Goal: Information Seeking & Learning: Find specific fact

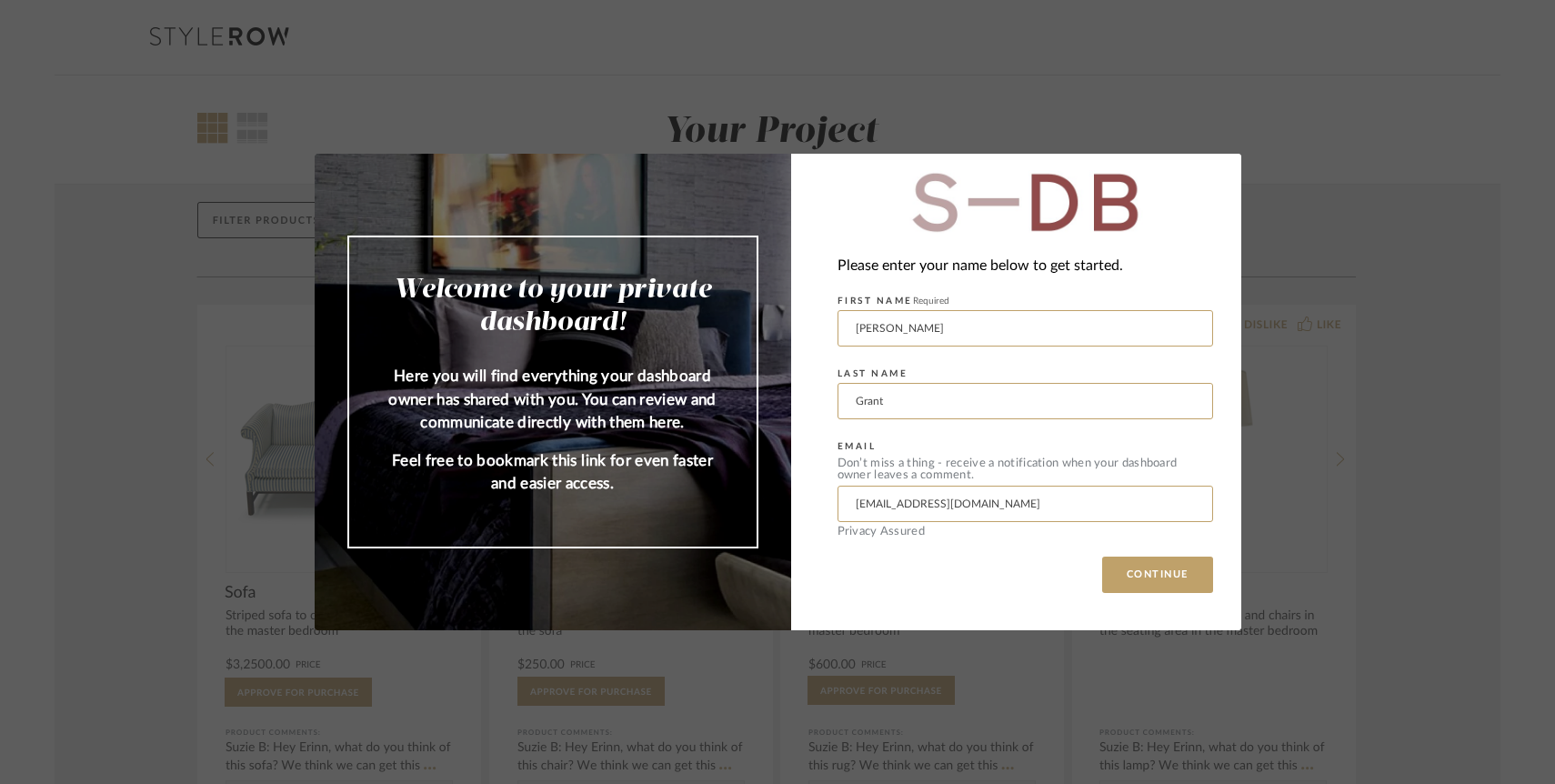
click at [468, 119] on div "Welcome to your private dashboard! Here you will find everything your dashboard…" at bounding box center [778, 392] width 1555 height 784
click at [1117, 579] on button "CONTINUE" at bounding box center [1158, 575] width 111 height 37
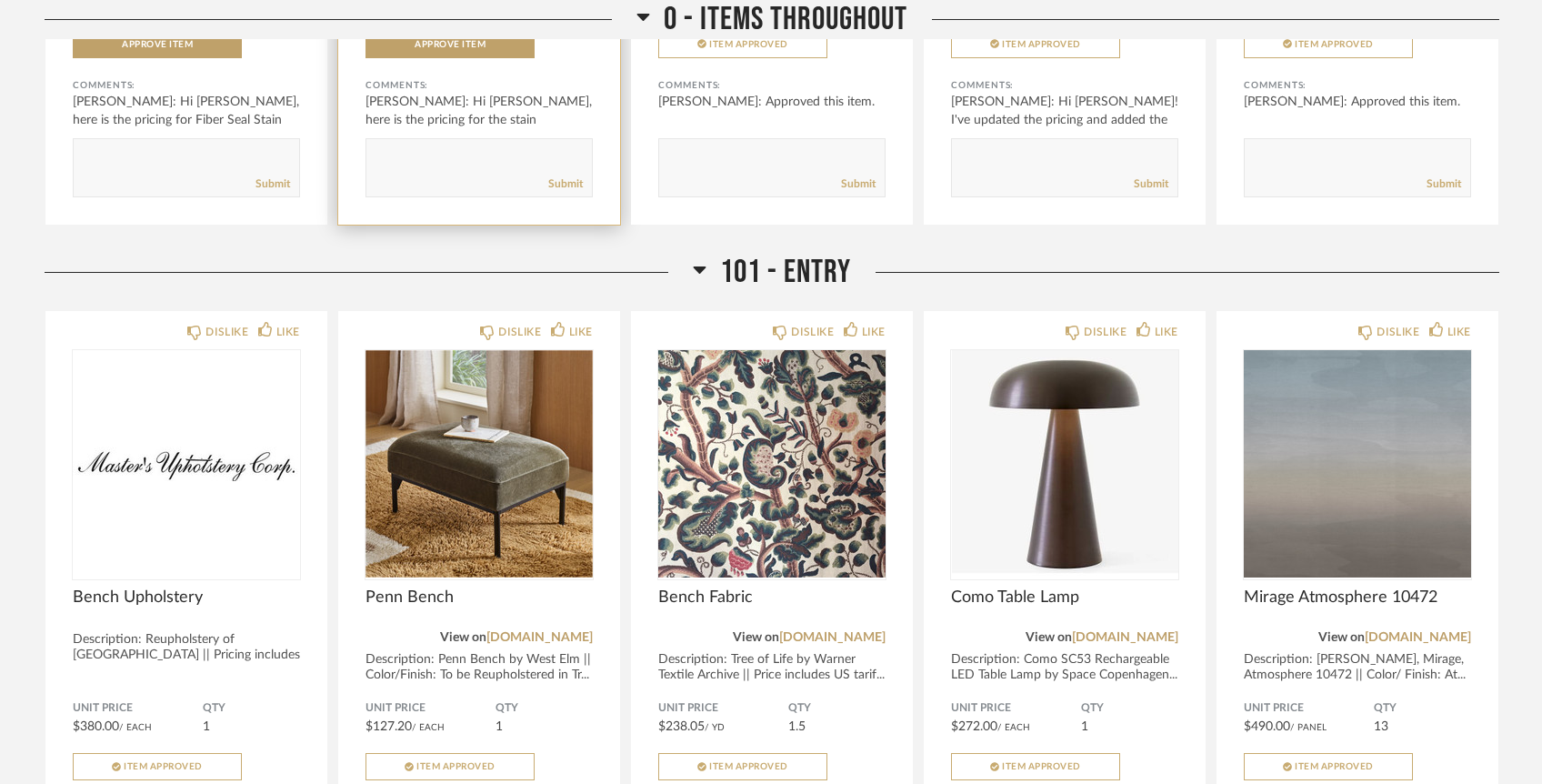
scroll to position [805, 0]
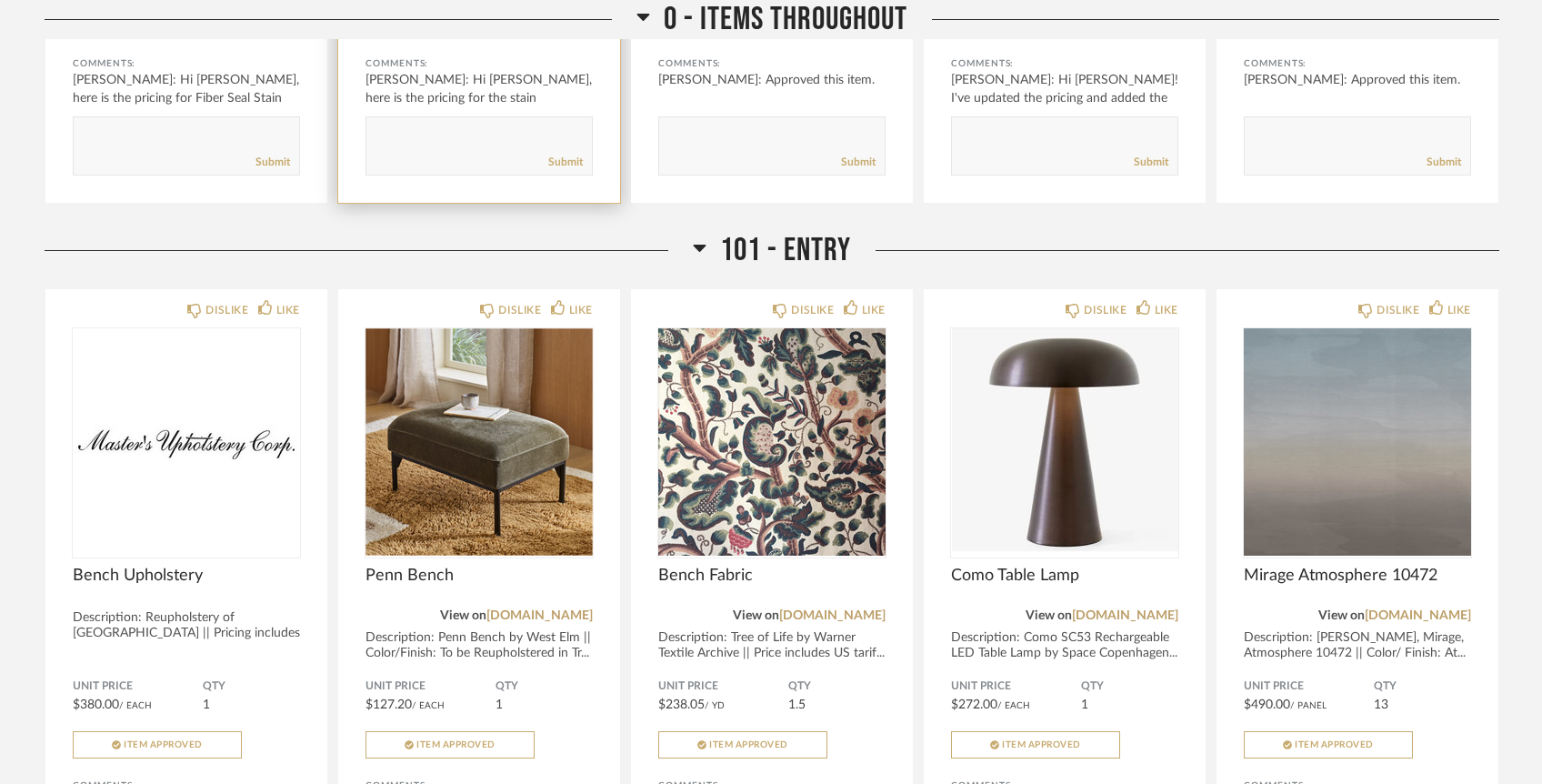
click at [492, 150] on div "Submit" at bounding box center [479, 162] width 226 height 24
click at [498, 125] on textarea at bounding box center [479, 137] width 226 height 24
type textarea "Hi [PERSON_NAME]! Given the proximity of the drapes in the kitchen to the table…"
click at [568, 154] on link "Submit" at bounding box center [565, 162] width 35 height 15
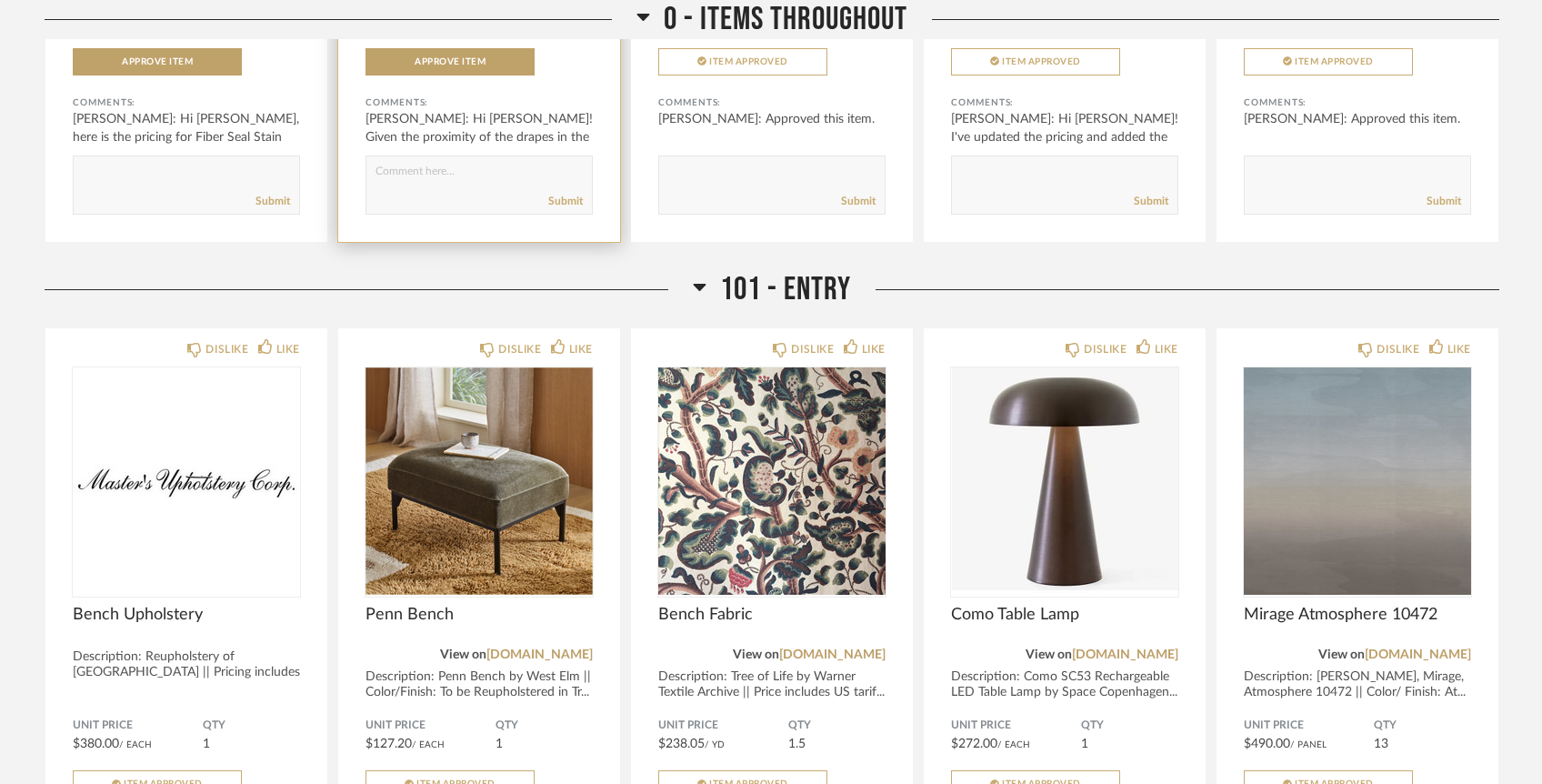
scroll to position [0, 0]
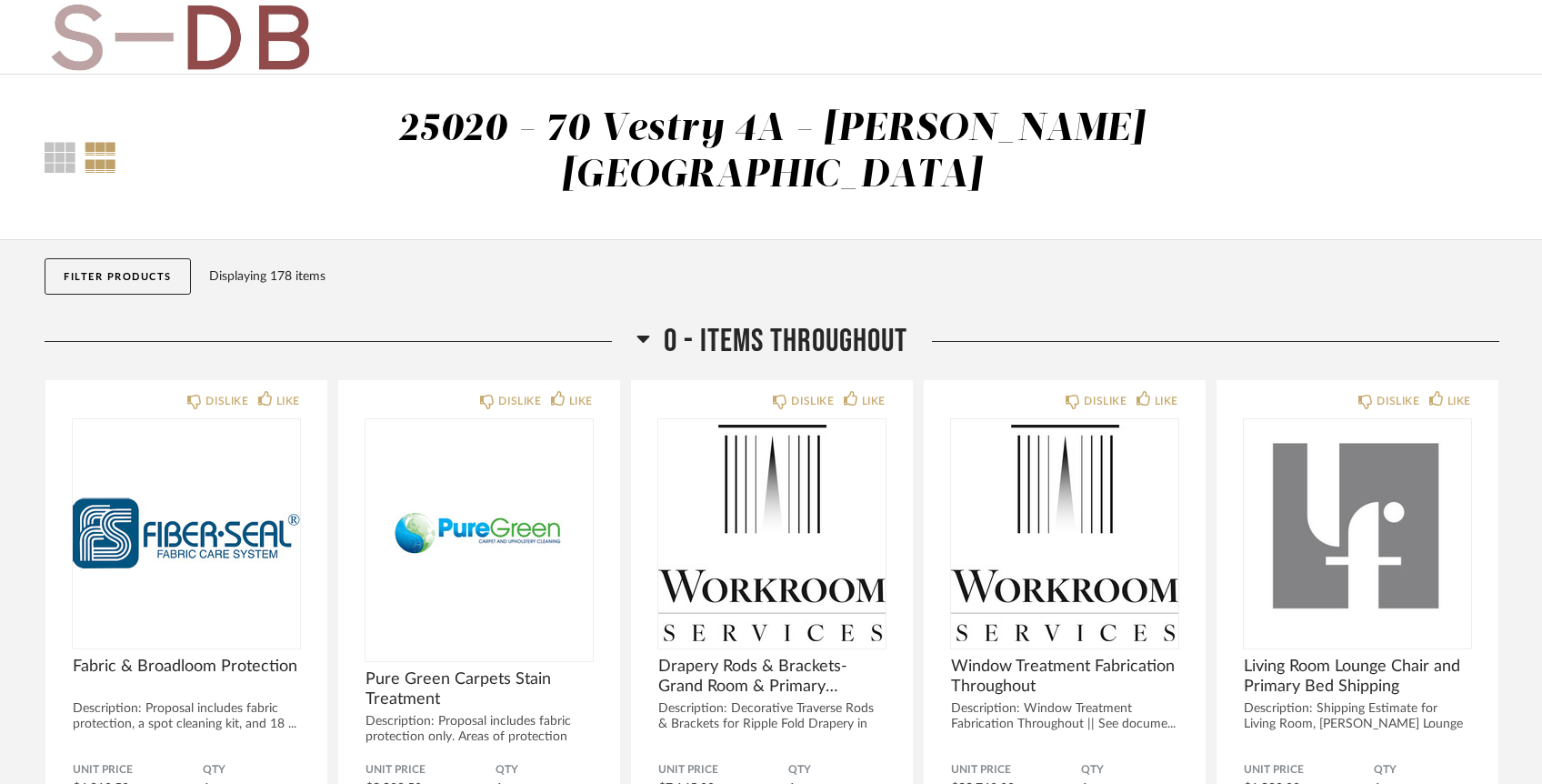
click at [140, 258] on button "Filter Products" at bounding box center [118, 277] width 147 height 37
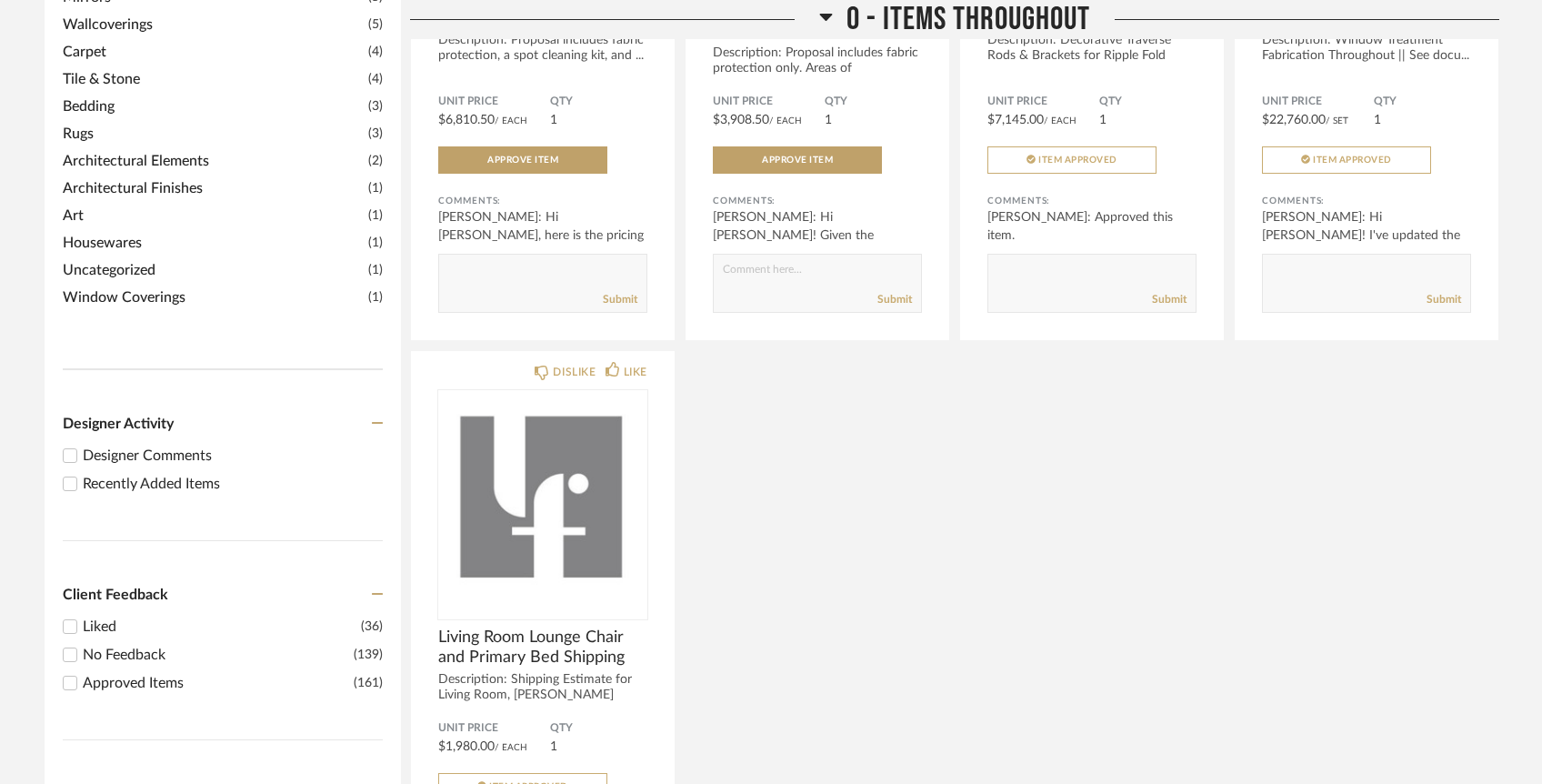
scroll to position [795, 0]
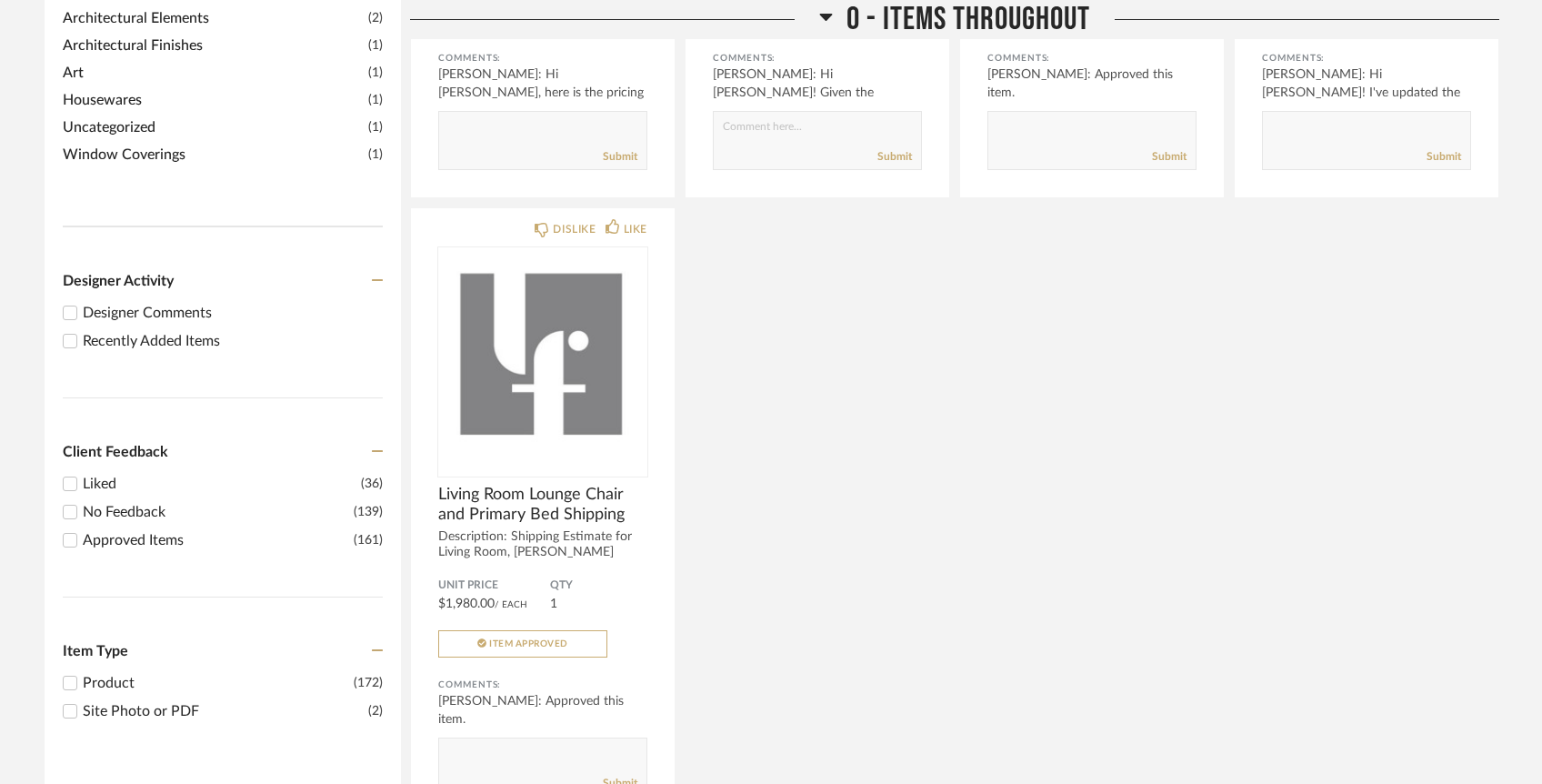
click at [84, 330] on div "Recently Added Items" at bounding box center [232, 340] width 300 height 22
click at [81, 330] on input "Recently Added Items" at bounding box center [69, 340] width 22 height 22
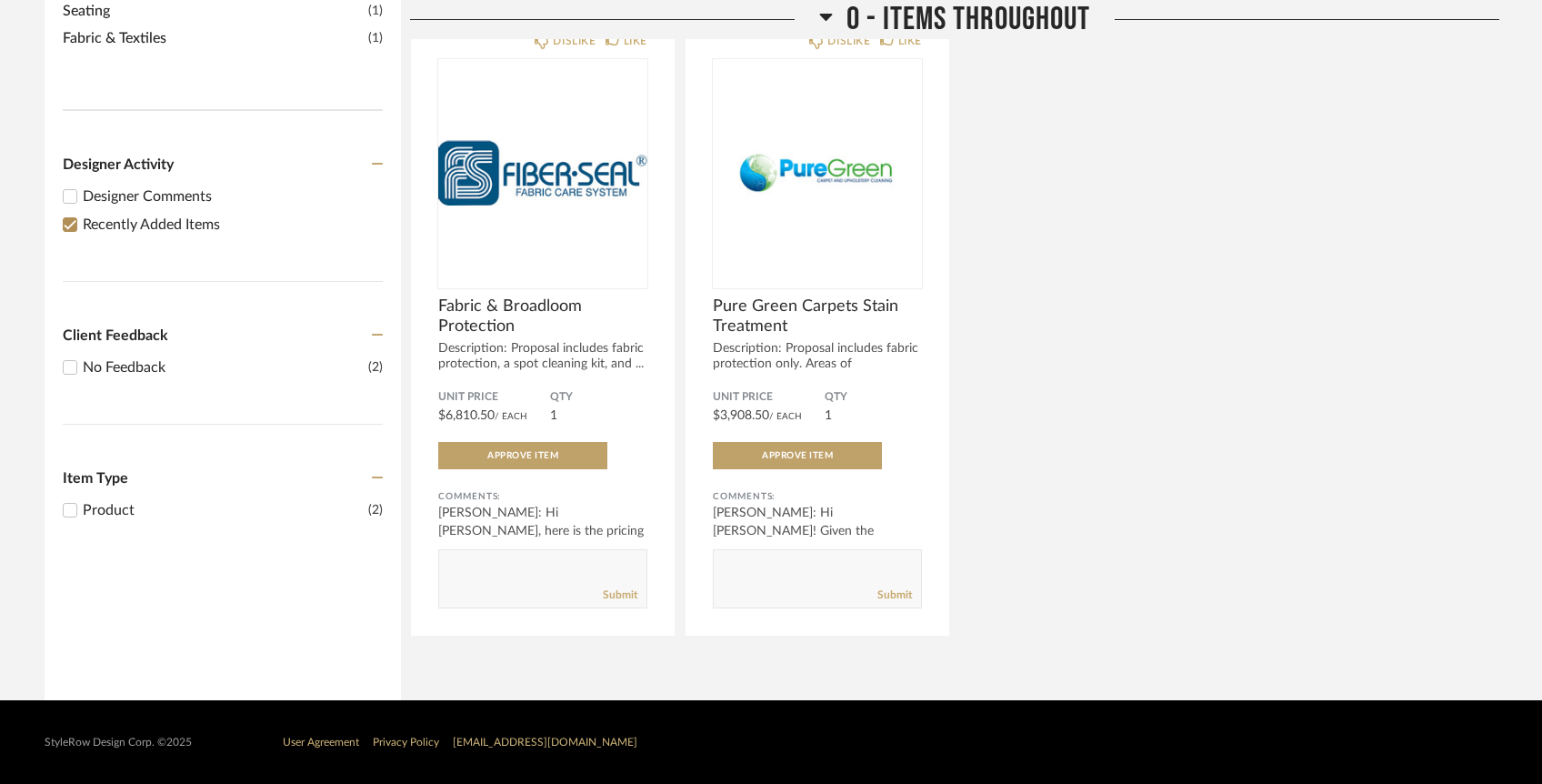
scroll to position [347, 0]
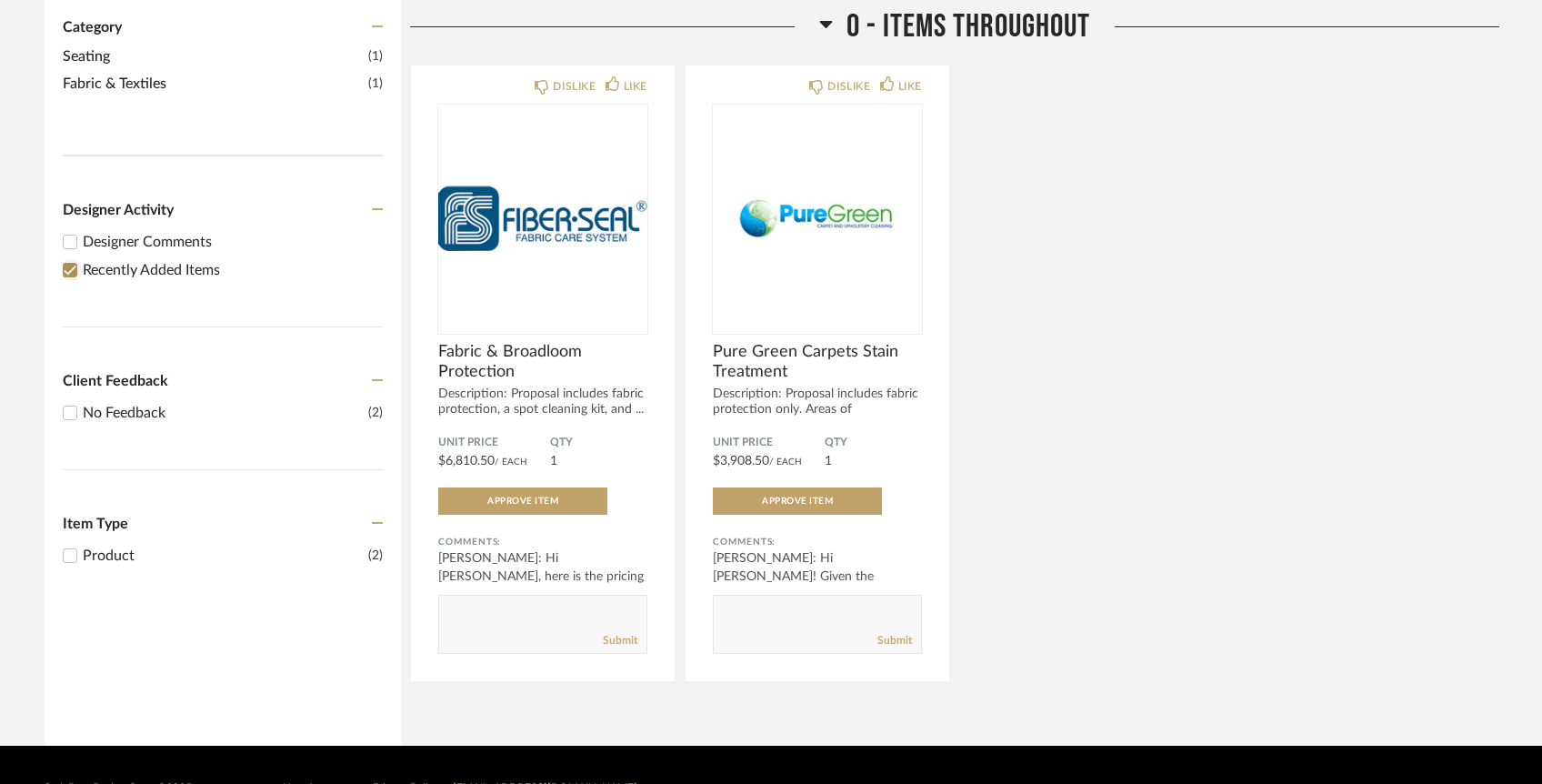
click at [71, 259] on input "Recently Added Items" at bounding box center [69, 270] width 22 height 22
checkbox input "false"
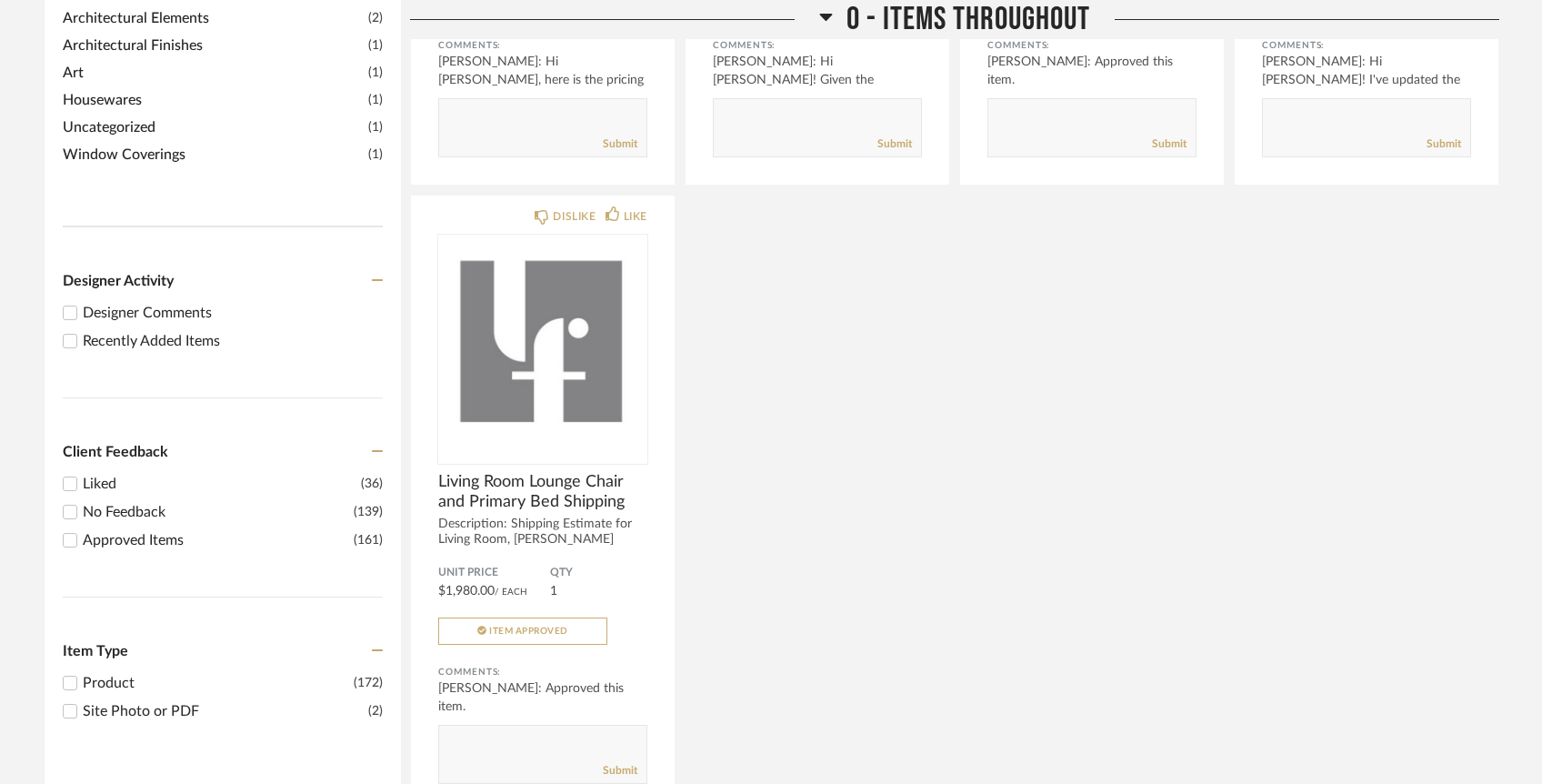
scroll to position [482, 0]
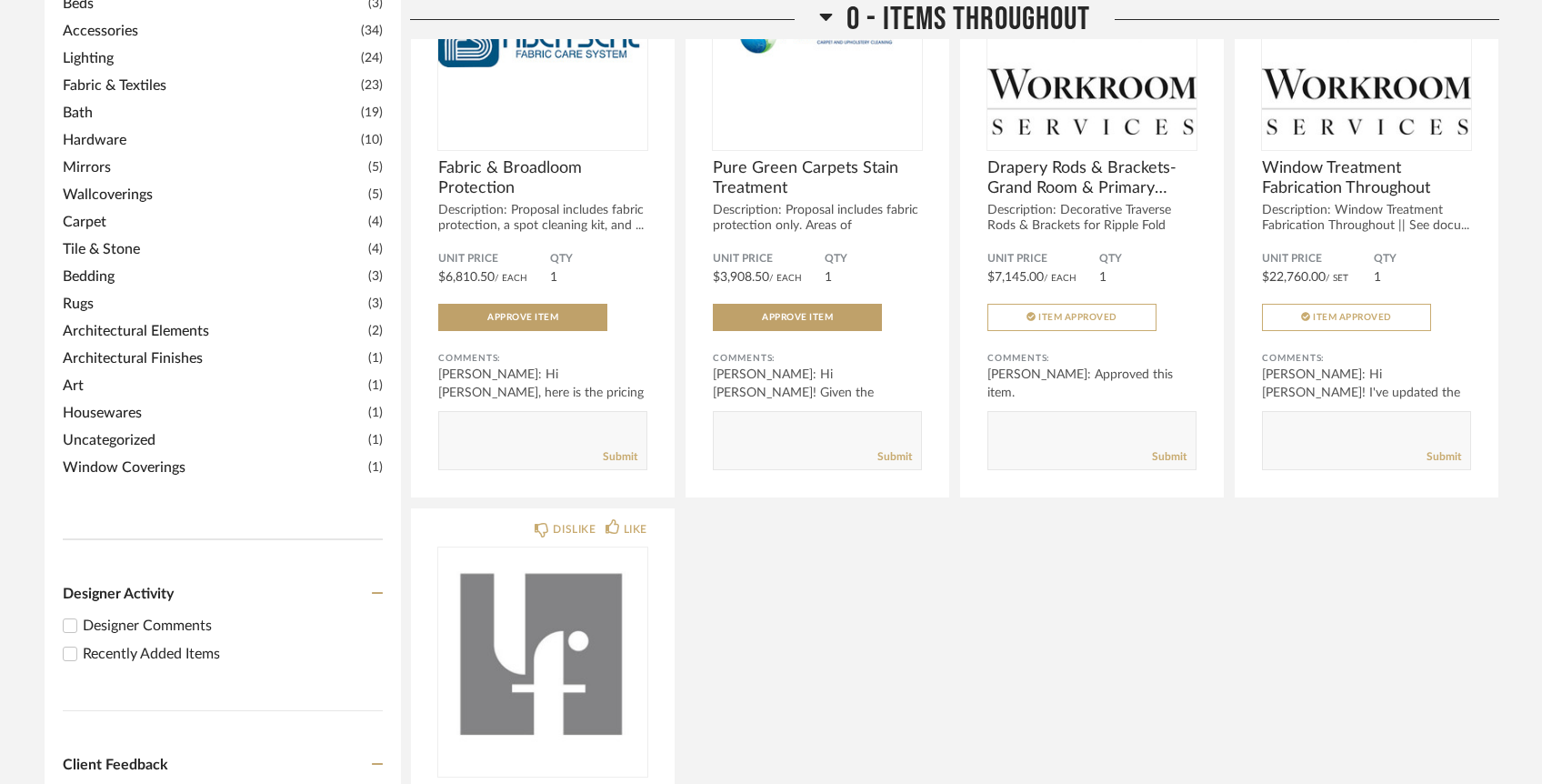
click at [133, 156] on span "Mirrors" at bounding box center [213, 167] width 301 height 22
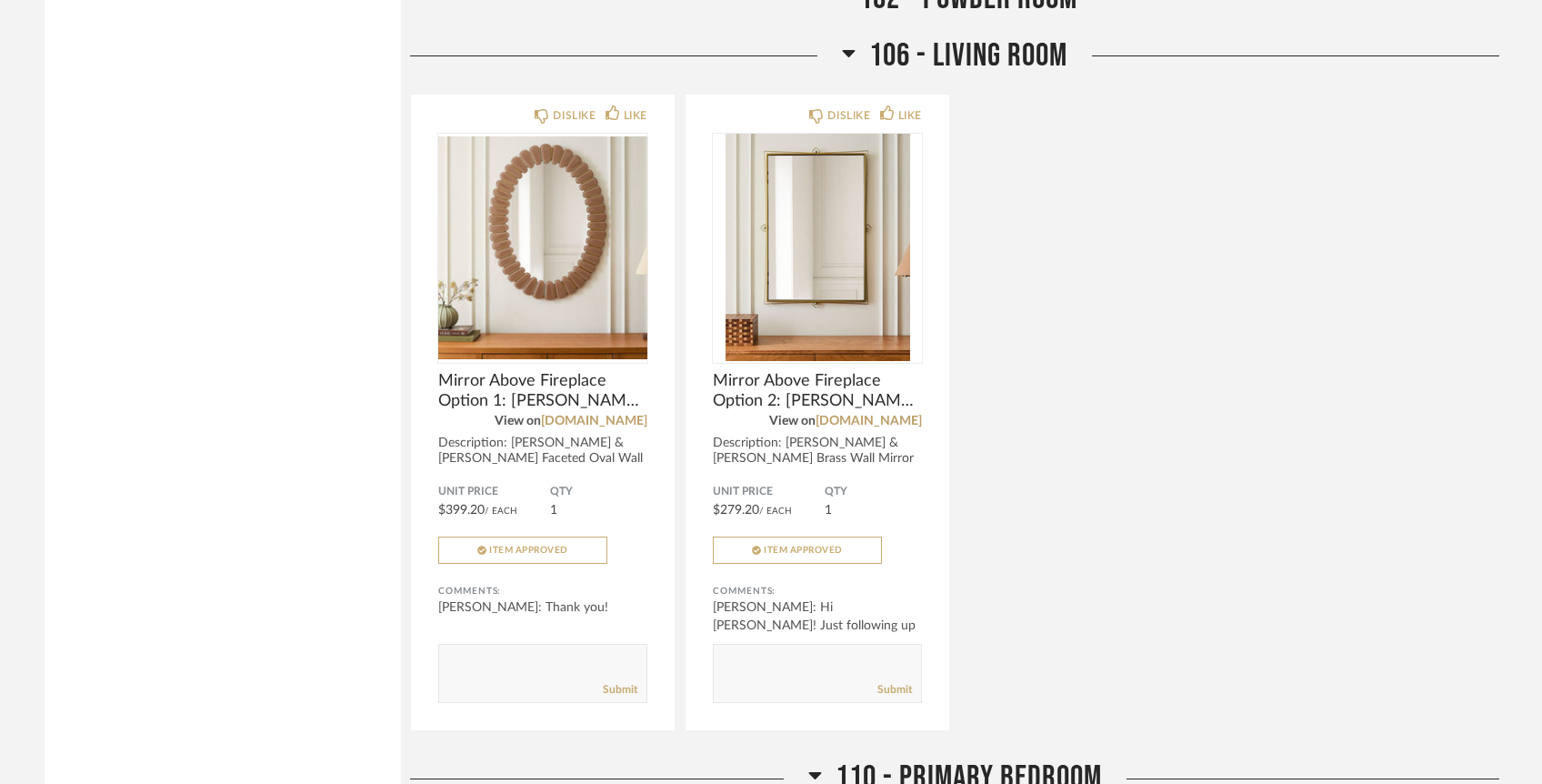
scroll to position [1814, 0]
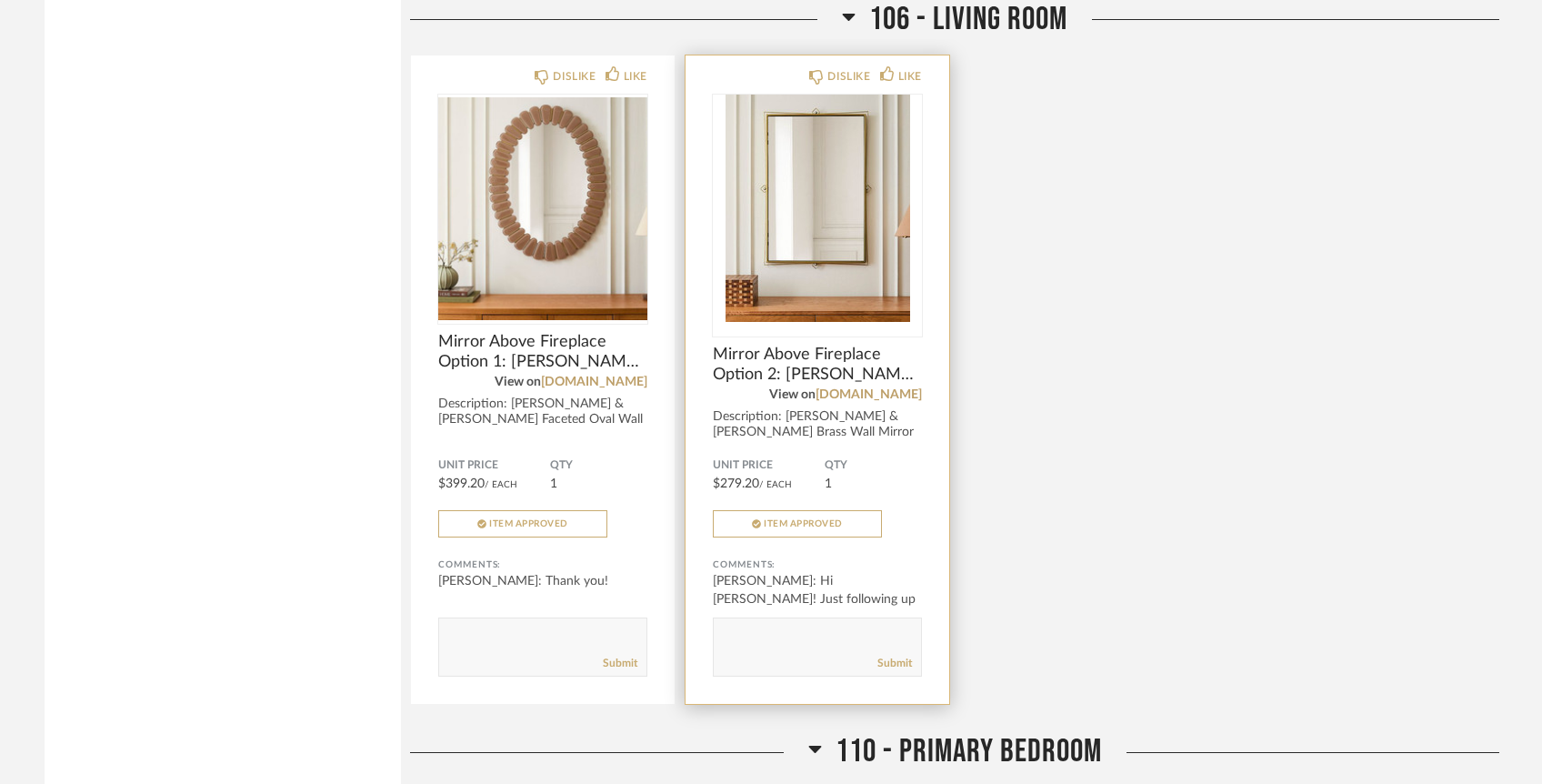
click at [837, 223] on img "0" at bounding box center [817, 208] width 209 height 228
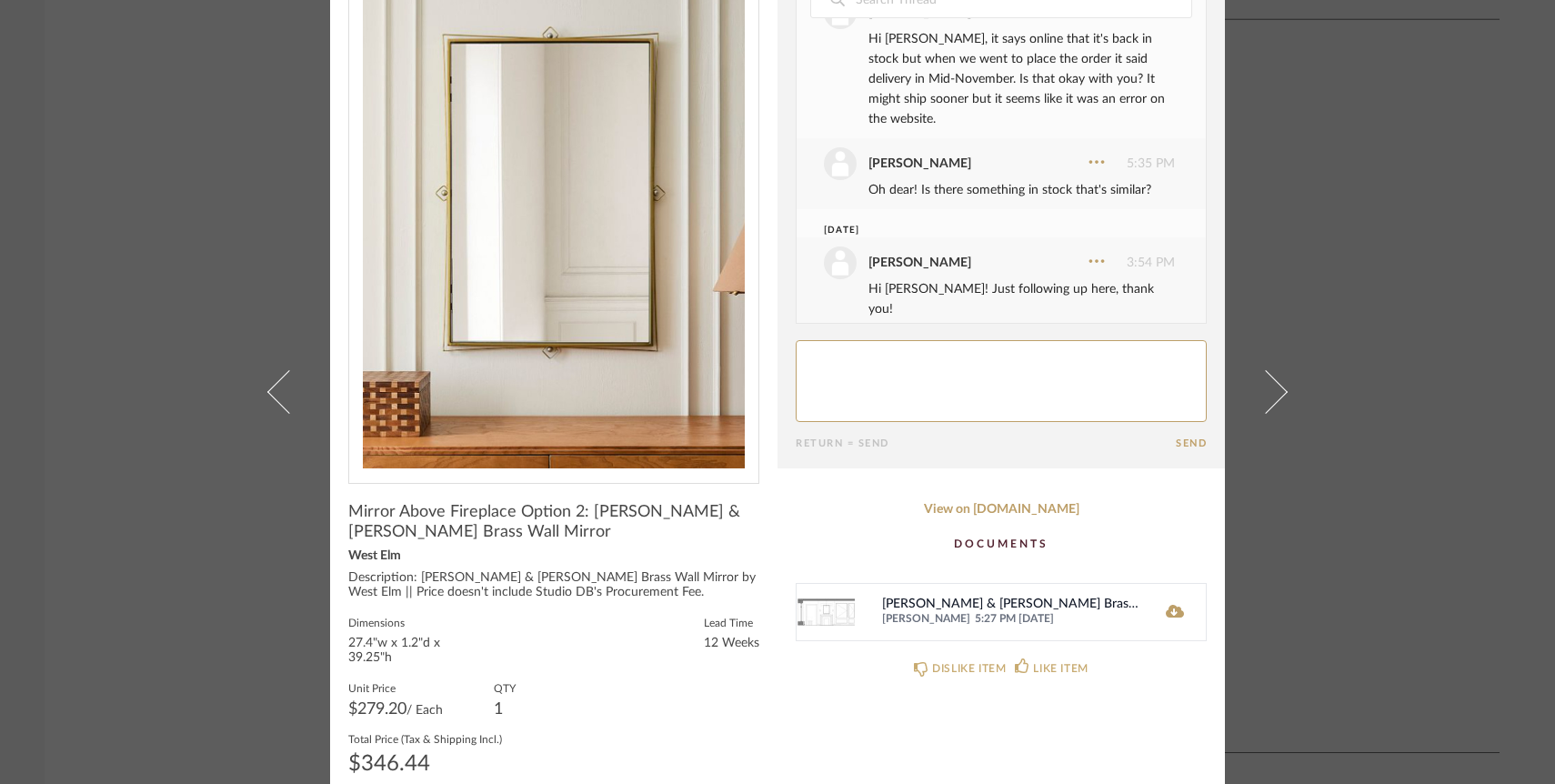
scroll to position [70, 0]
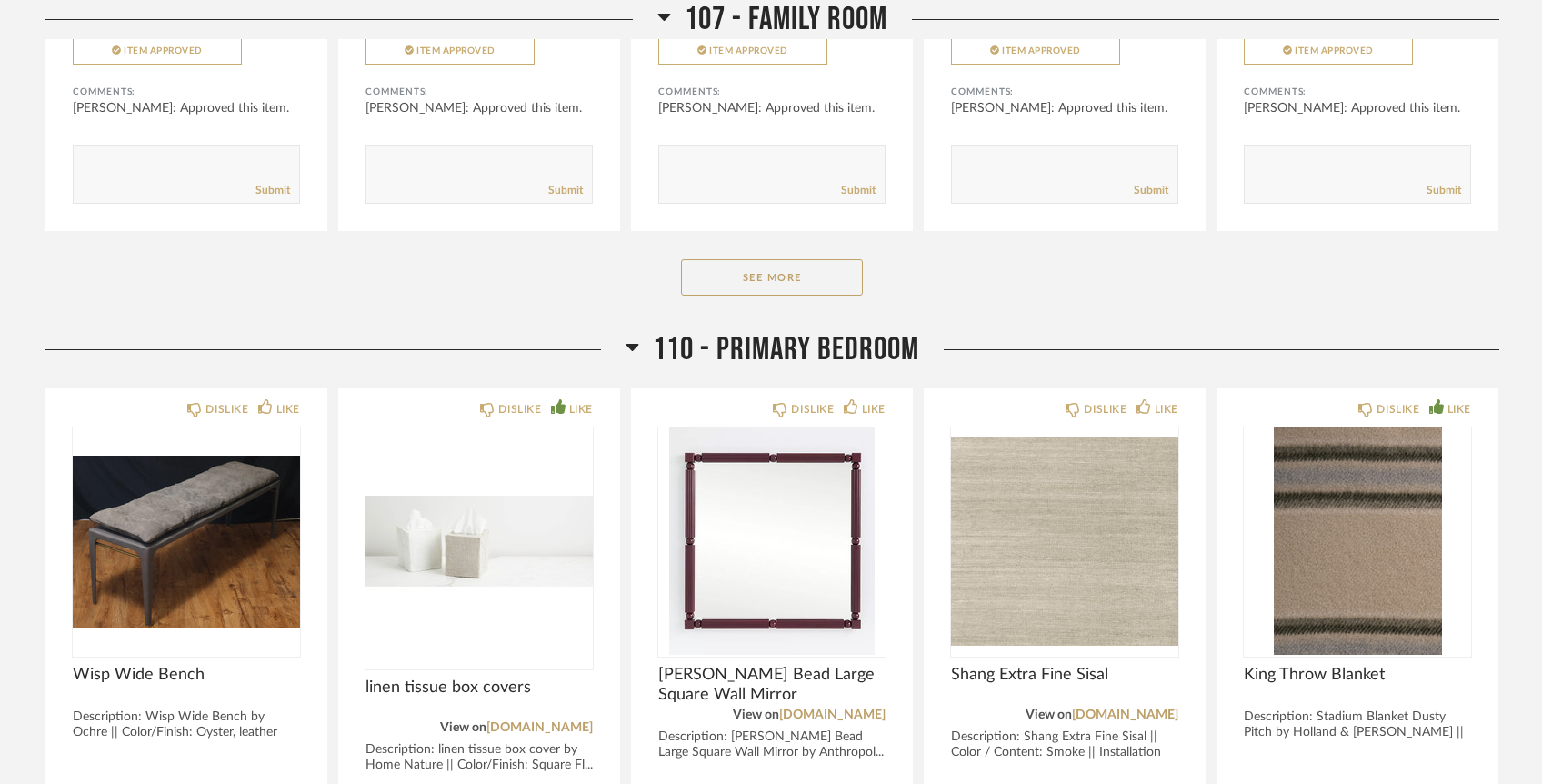
scroll to position [4589, 0]
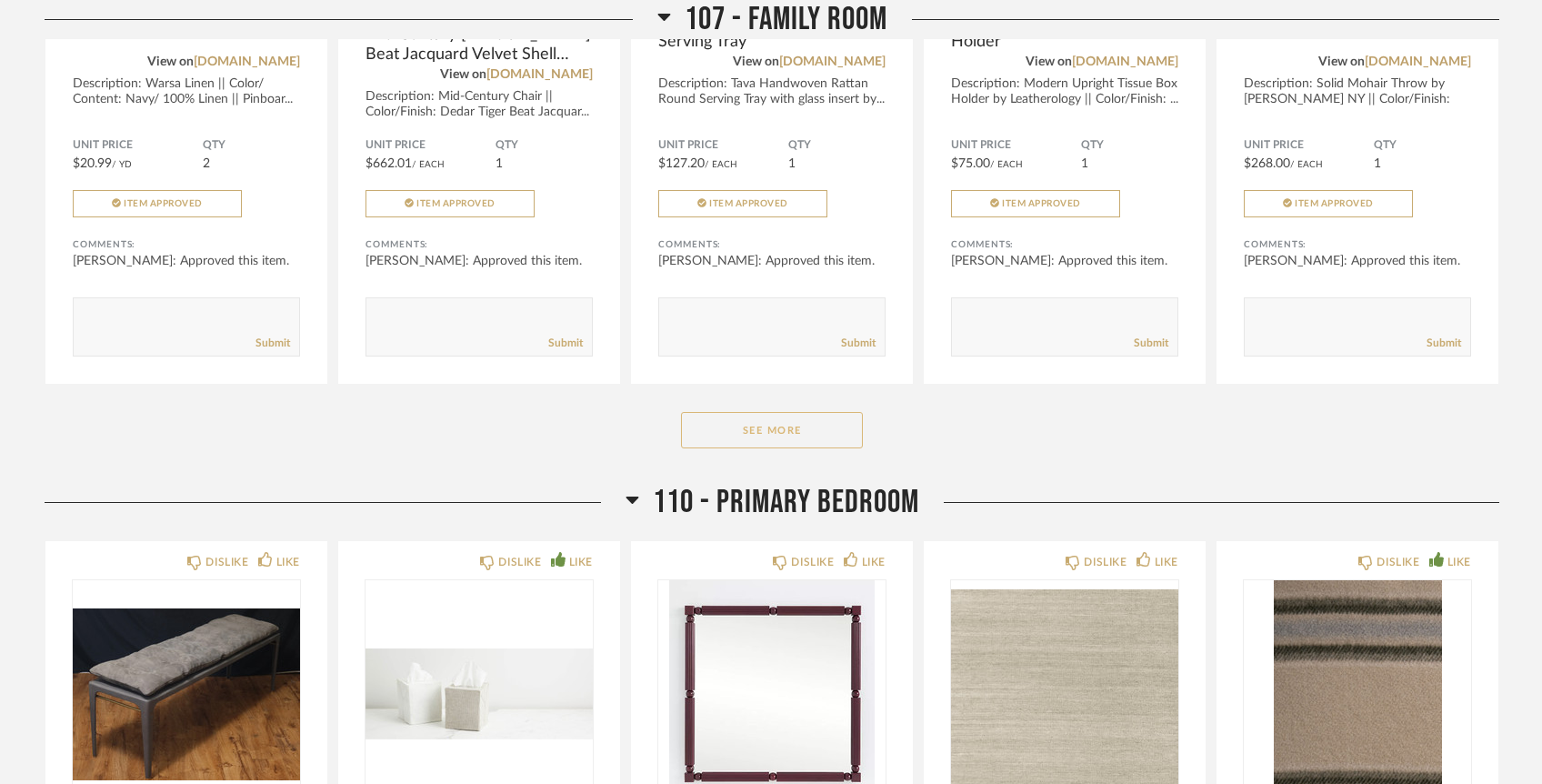
click at [744, 412] on button "See More" at bounding box center [771, 430] width 182 height 37
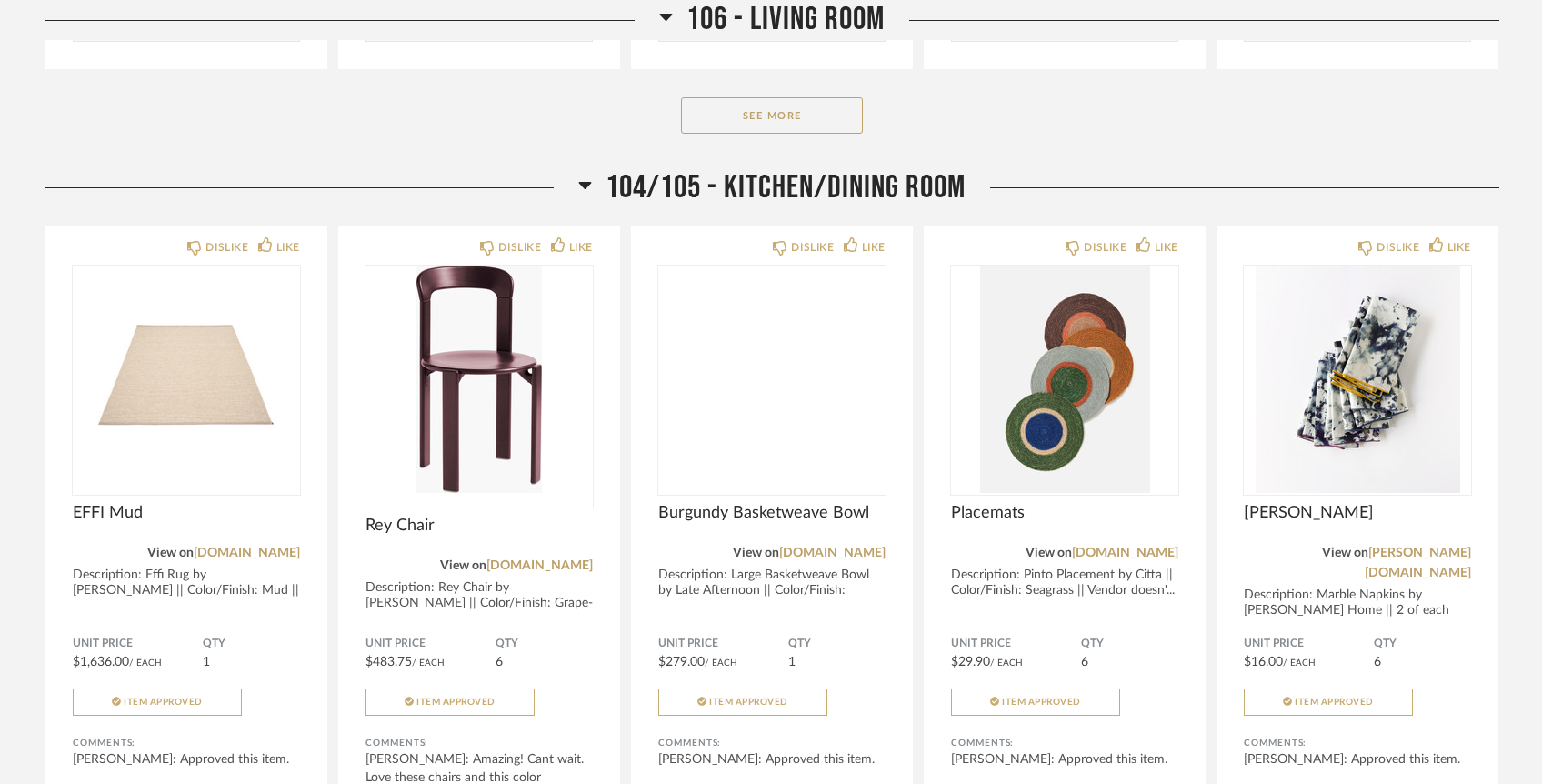
scroll to position [3016, 0]
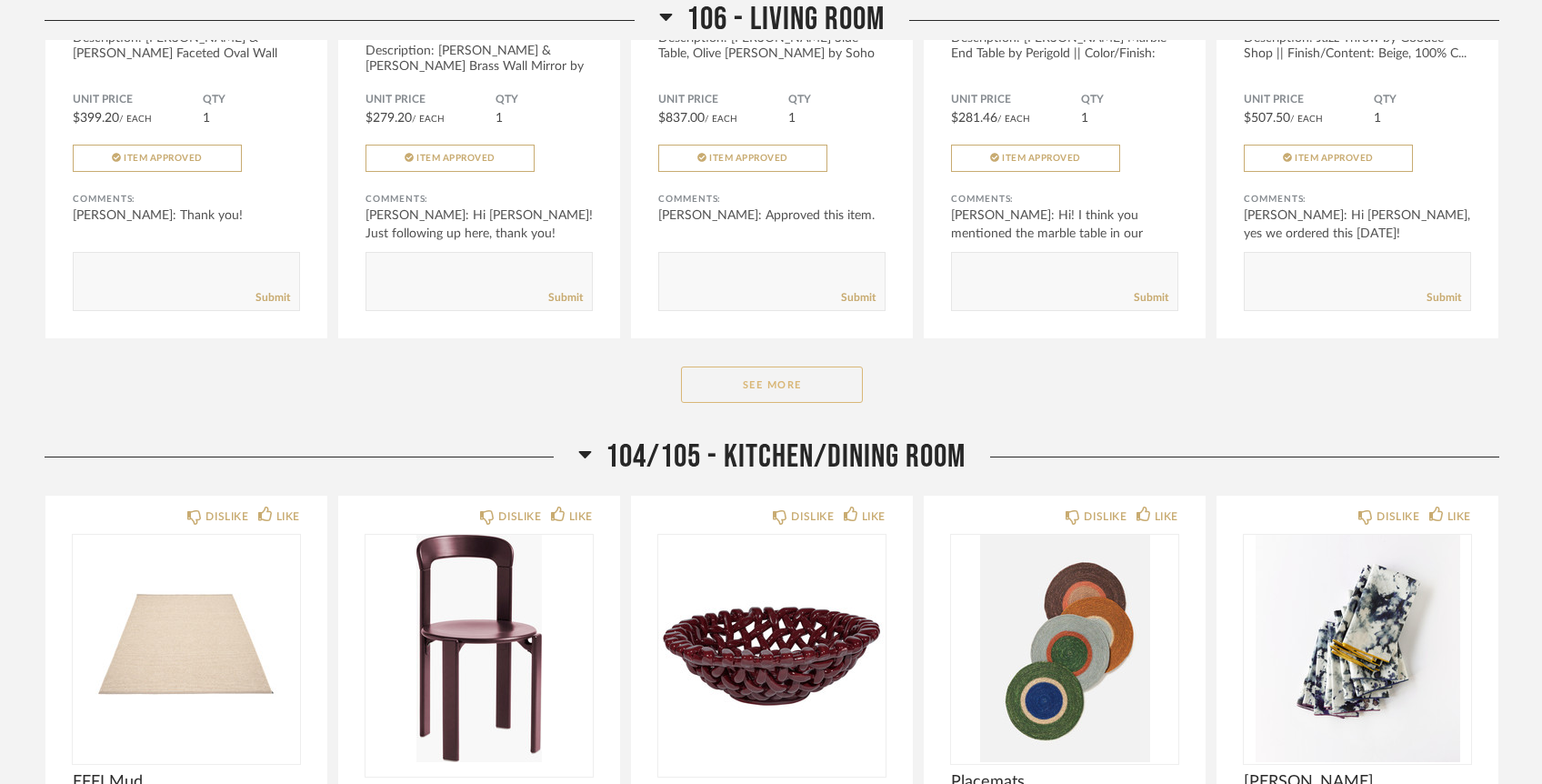
click at [760, 366] on button "See More" at bounding box center [771, 385] width 182 height 37
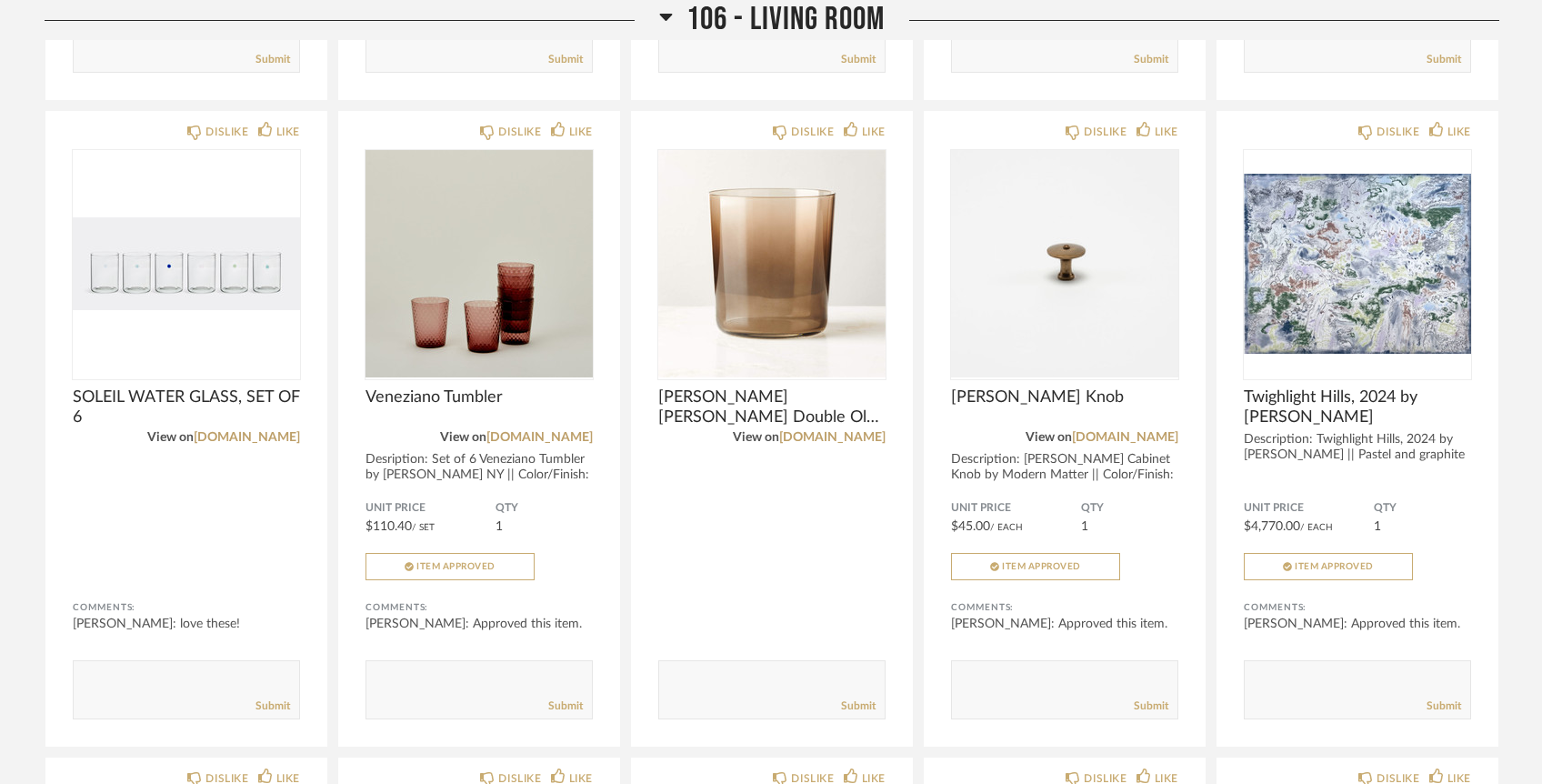
scroll to position [4558, 0]
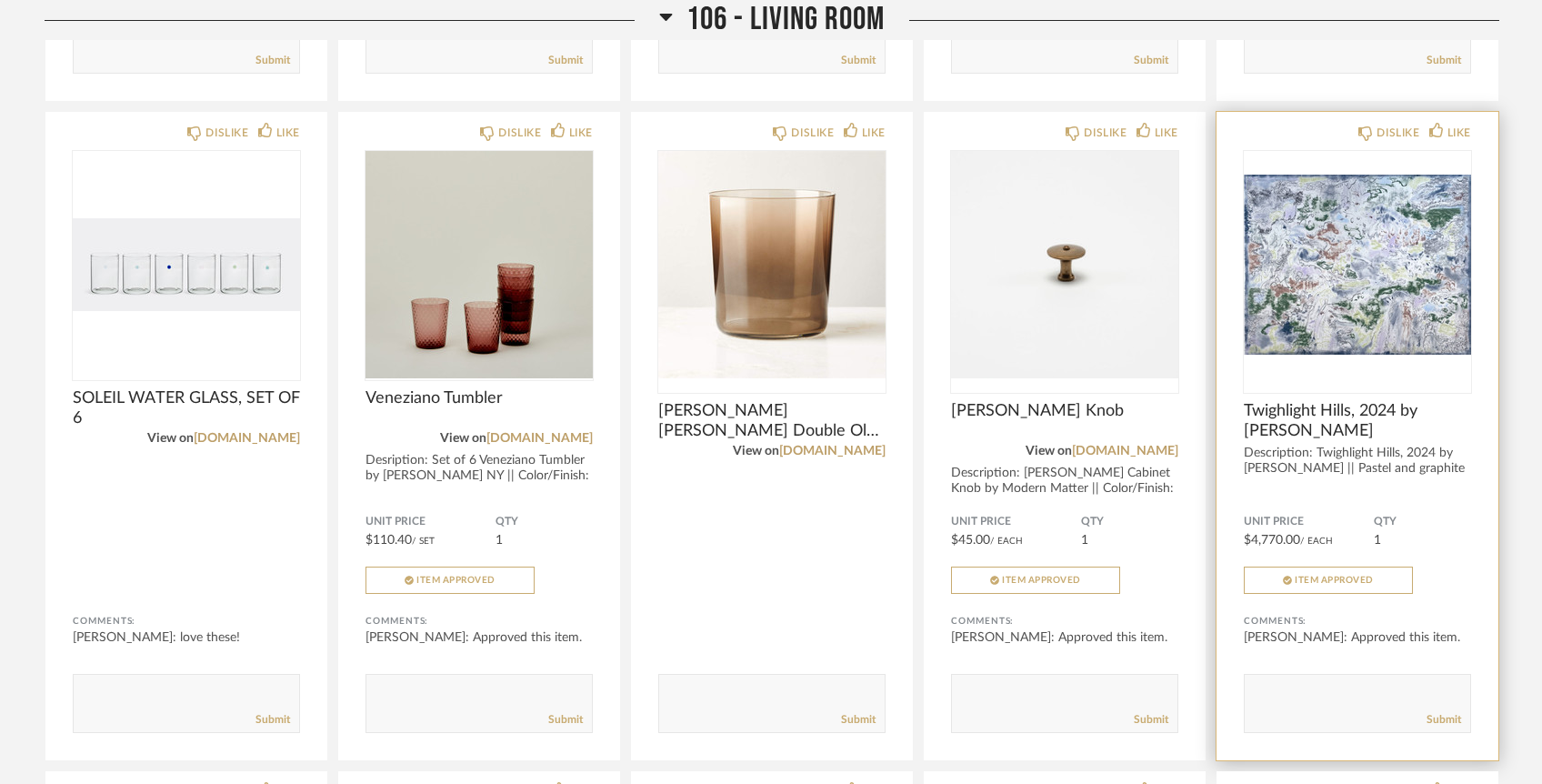
click at [1394, 244] on img "0" at bounding box center [1358, 264] width 228 height 228
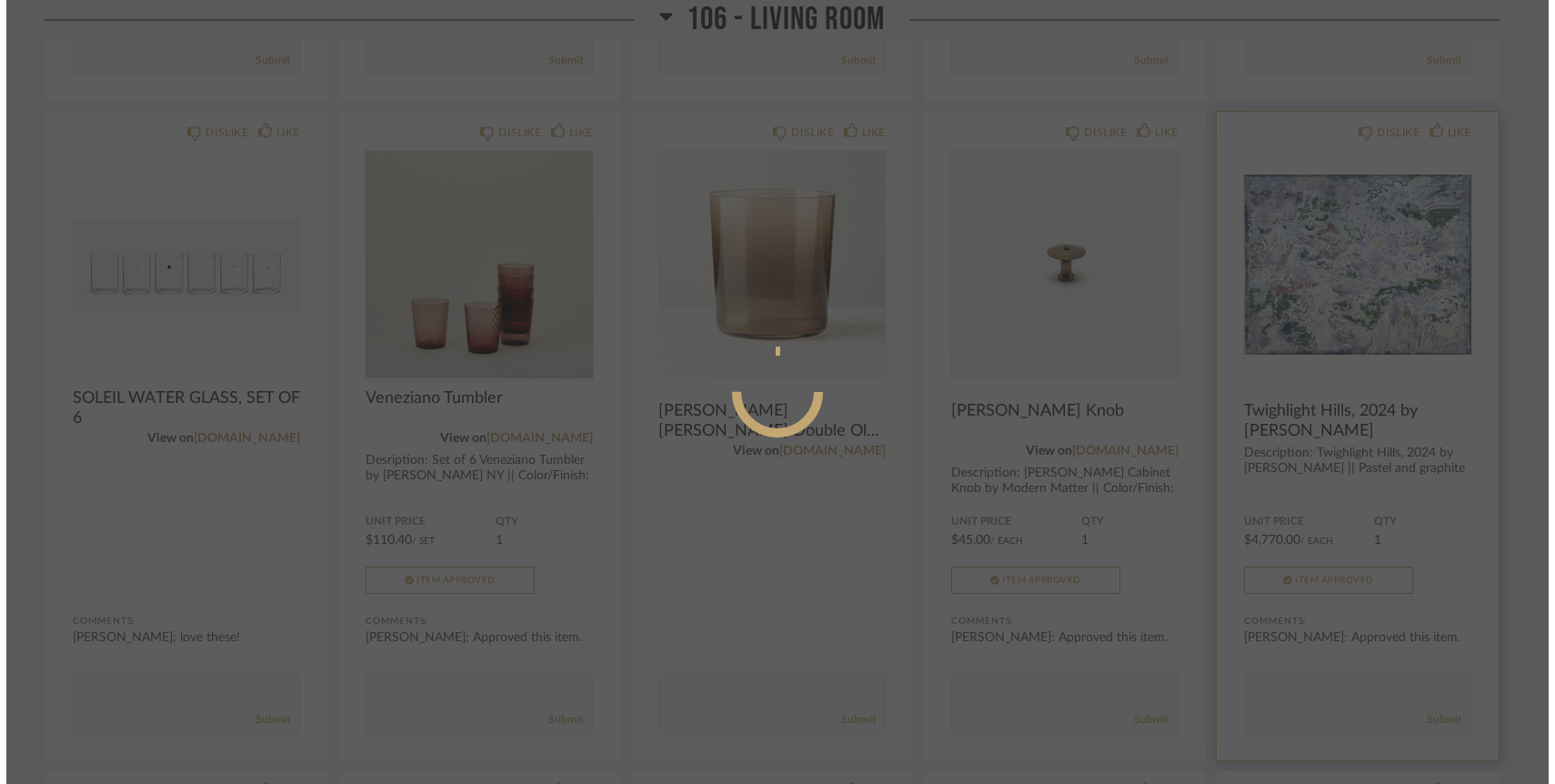
scroll to position [0, 0]
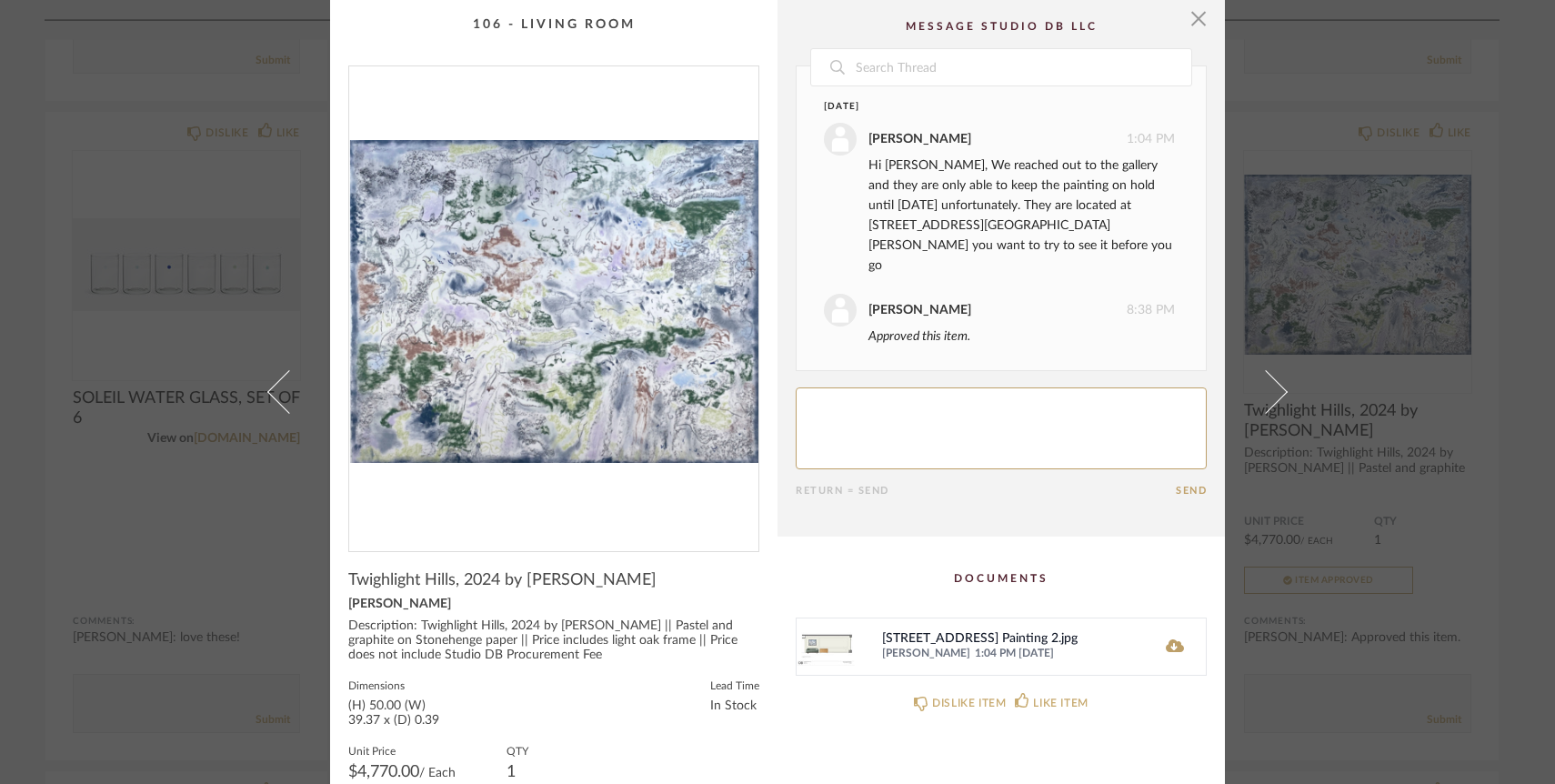
click at [816, 655] on img at bounding box center [826, 646] width 58 height 56
click at [1166, 642] on icon at bounding box center [1175, 645] width 18 height 14
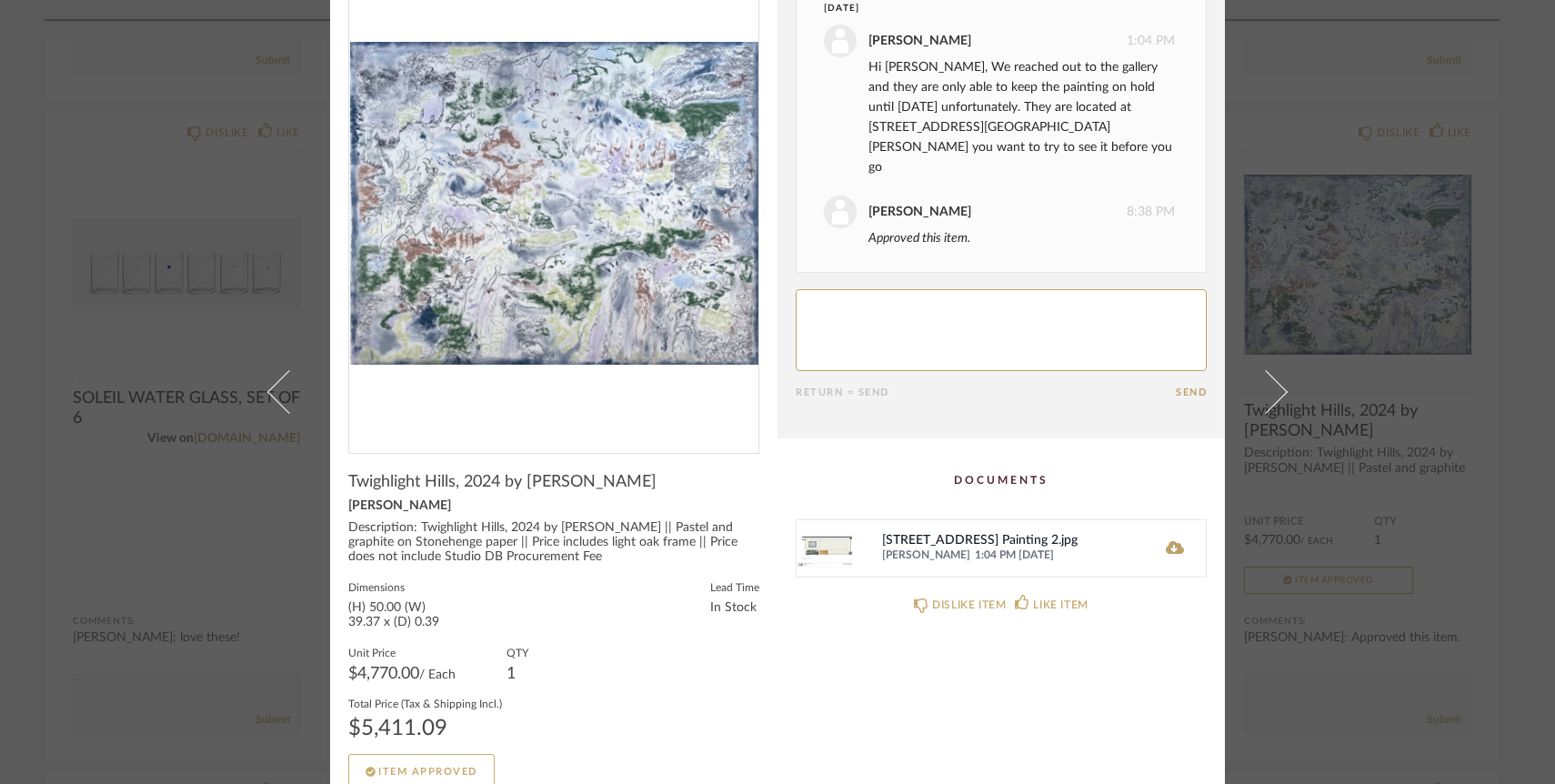
scroll to position [122, 0]
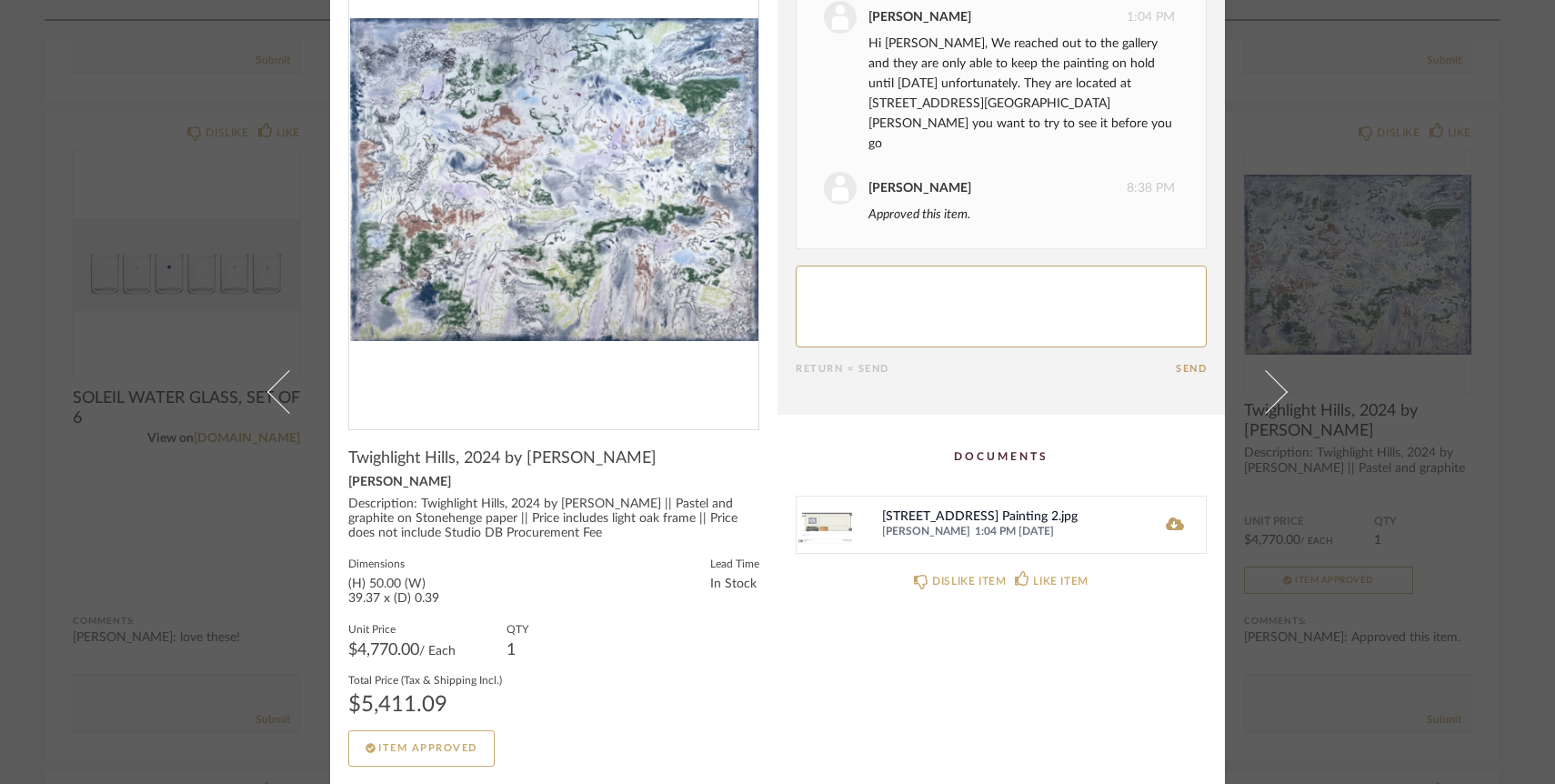
drag, startPoint x: 651, startPoint y: 461, endPoint x: 340, endPoint y: 455, distance: 311.1
click at [340, 455] on cpp-summary-info "Twighlight Hills, 2024 by [PERSON_NAME] Amelie Du Chalard Description: Twighlig…" at bounding box center [554, 598] width 448 height 337
copy span "Twighlight Hills, 2024 by [PERSON_NAME]"
